Goal: Task Accomplishment & Management: Manage account settings

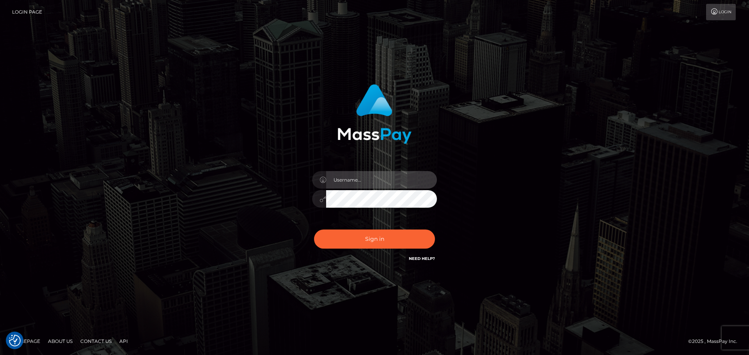
click at [377, 180] on input "text" at bounding box center [381, 180] width 111 height 18
type input "Seleen"
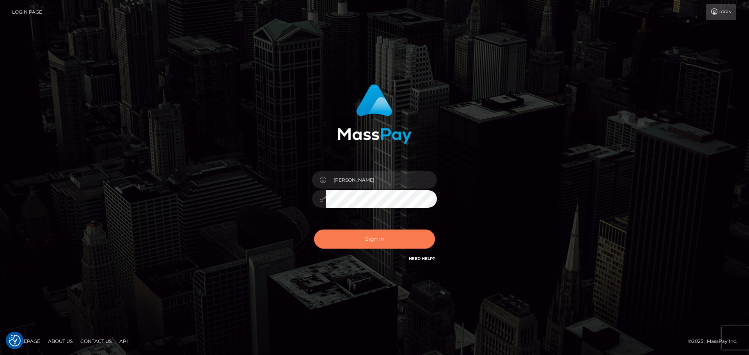
click at [379, 231] on button "Sign in" at bounding box center [374, 239] width 121 height 19
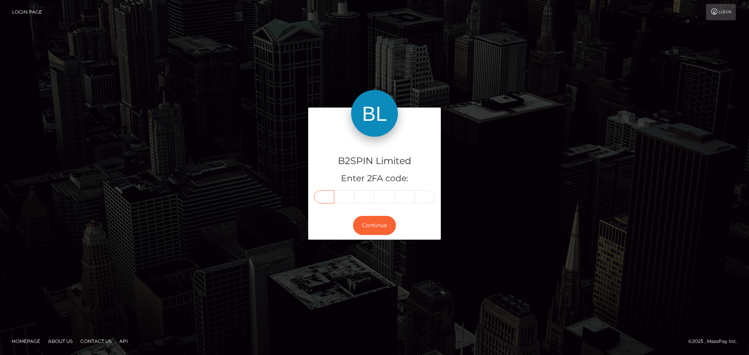
paste input "8"
type input "8"
type input "6"
type input "8"
type input "9"
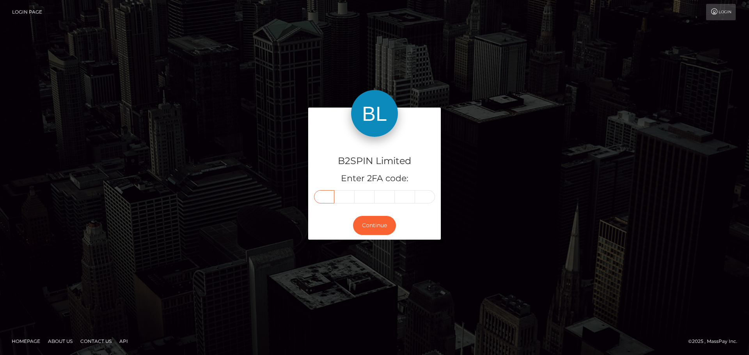
type input "8"
type input "9"
click at [381, 225] on button "Continue" at bounding box center [374, 225] width 43 height 19
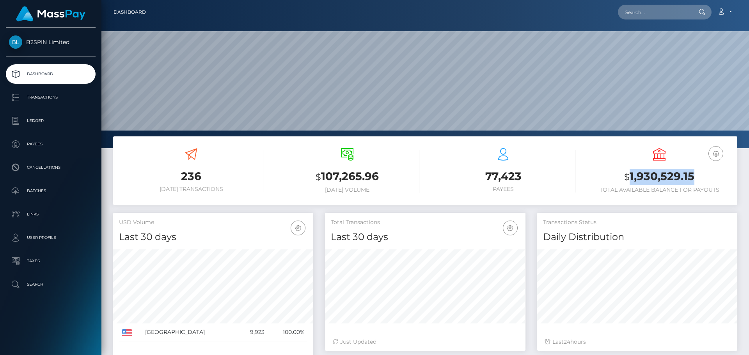
scroll to position [138, 200]
click at [646, 177] on h3 "$ 1,930,529.15" at bounding box center [659, 177] width 144 height 16
